Goal: Task Accomplishment & Management: Manage account settings

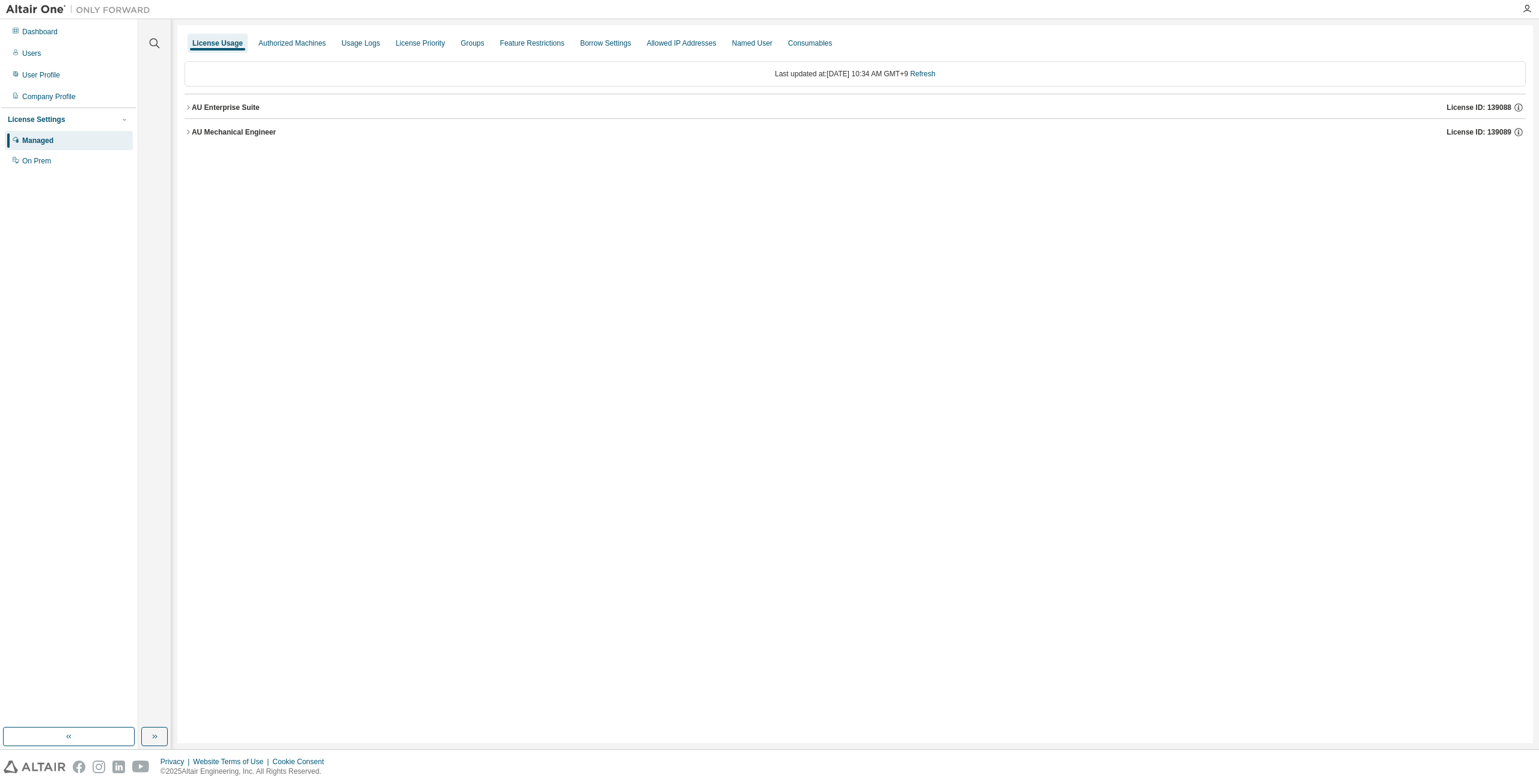
click at [185, 105] on icon "button" at bounding box center [188, 107] width 7 height 7
click at [190, 109] on icon "button" at bounding box center [188, 107] width 7 height 7
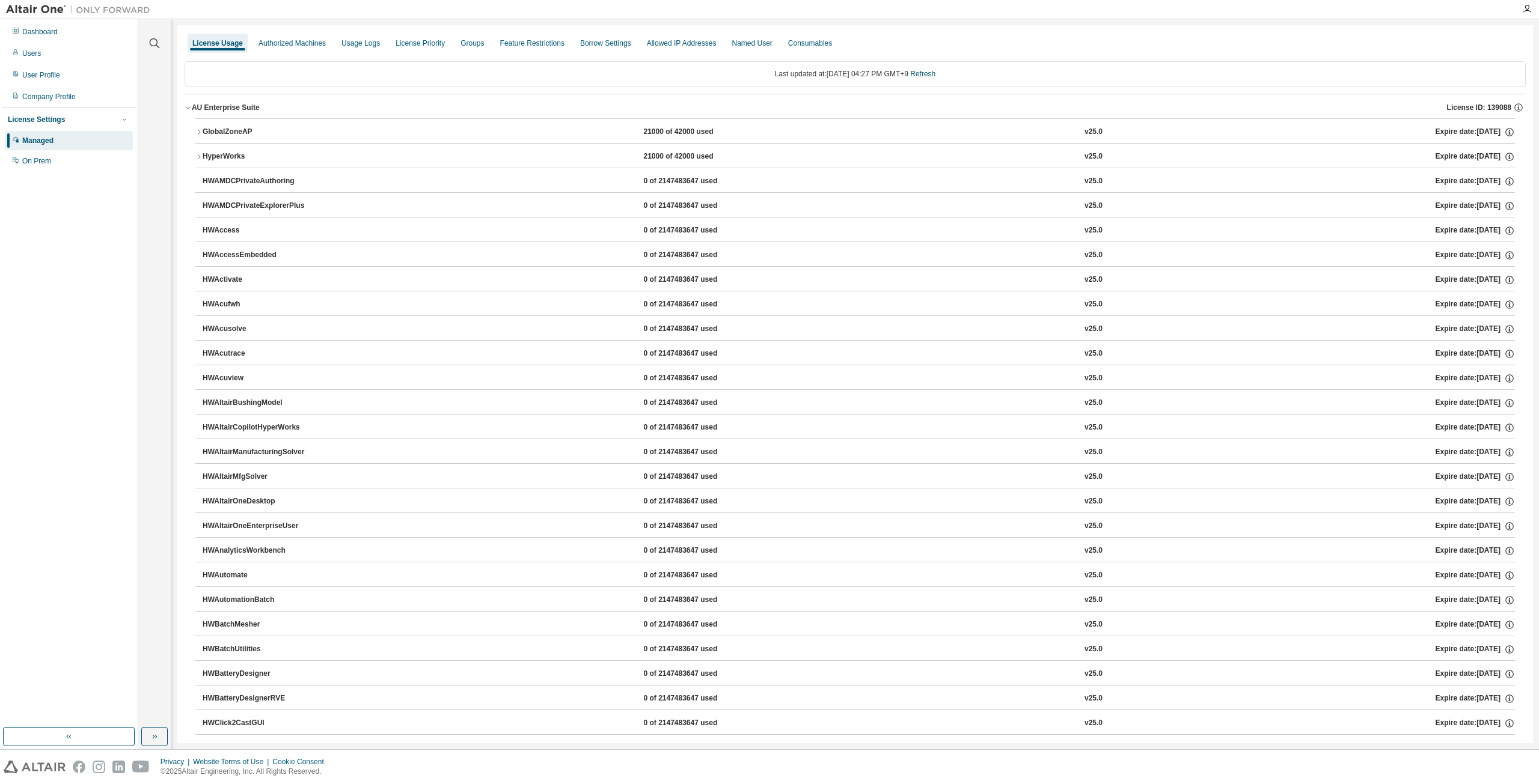
click at [190, 109] on icon "button" at bounding box center [188, 107] width 7 height 7
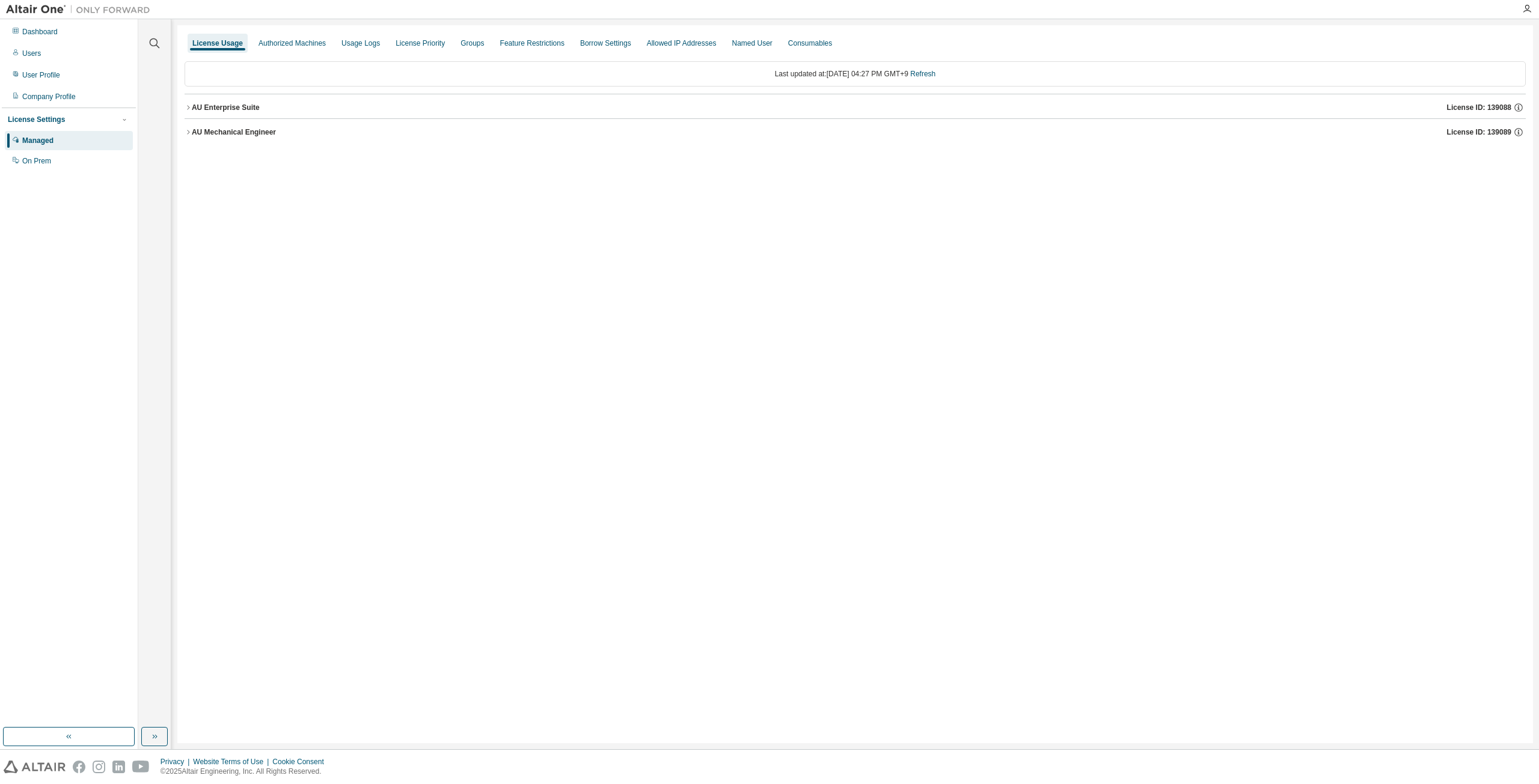
click at [189, 138] on button "AU Mechanical Engineer License ID: 139089" at bounding box center [856, 133] width 1342 height 27
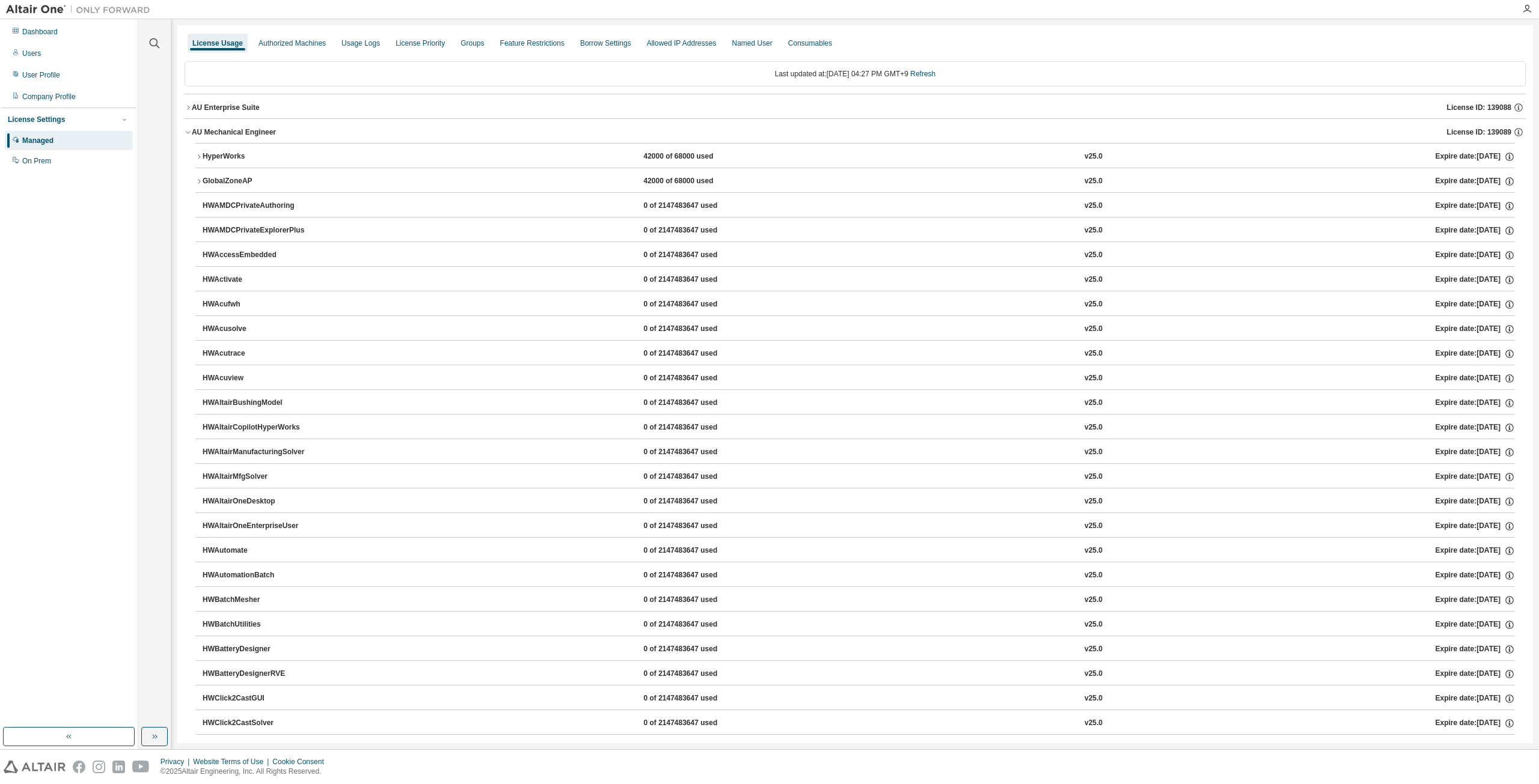
click at [188, 132] on icon "button" at bounding box center [188, 132] width 7 height 7
